Goal: Task Accomplishment & Management: Use online tool/utility

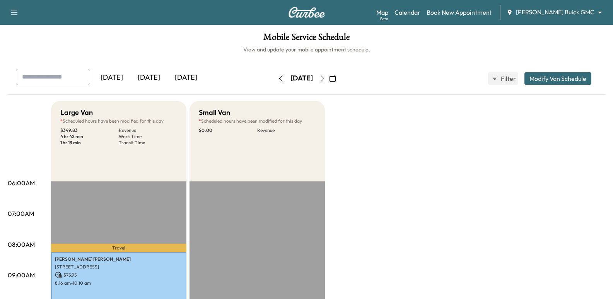
click at [307, 13] on img at bounding box center [306, 12] width 37 height 11
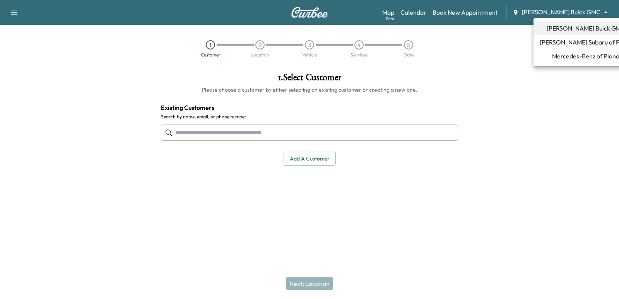
click at [578, 16] on body "Support Log Out Map Beta Calendar Book New Appointment [PERSON_NAME] Buick GMC …" at bounding box center [309, 149] width 619 height 299
click at [571, 53] on span "Mercedes-Benz of Plano" at bounding box center [585, 55] width 67 height 9
